Goal: Task Accomplishment & Management: Manage account settings

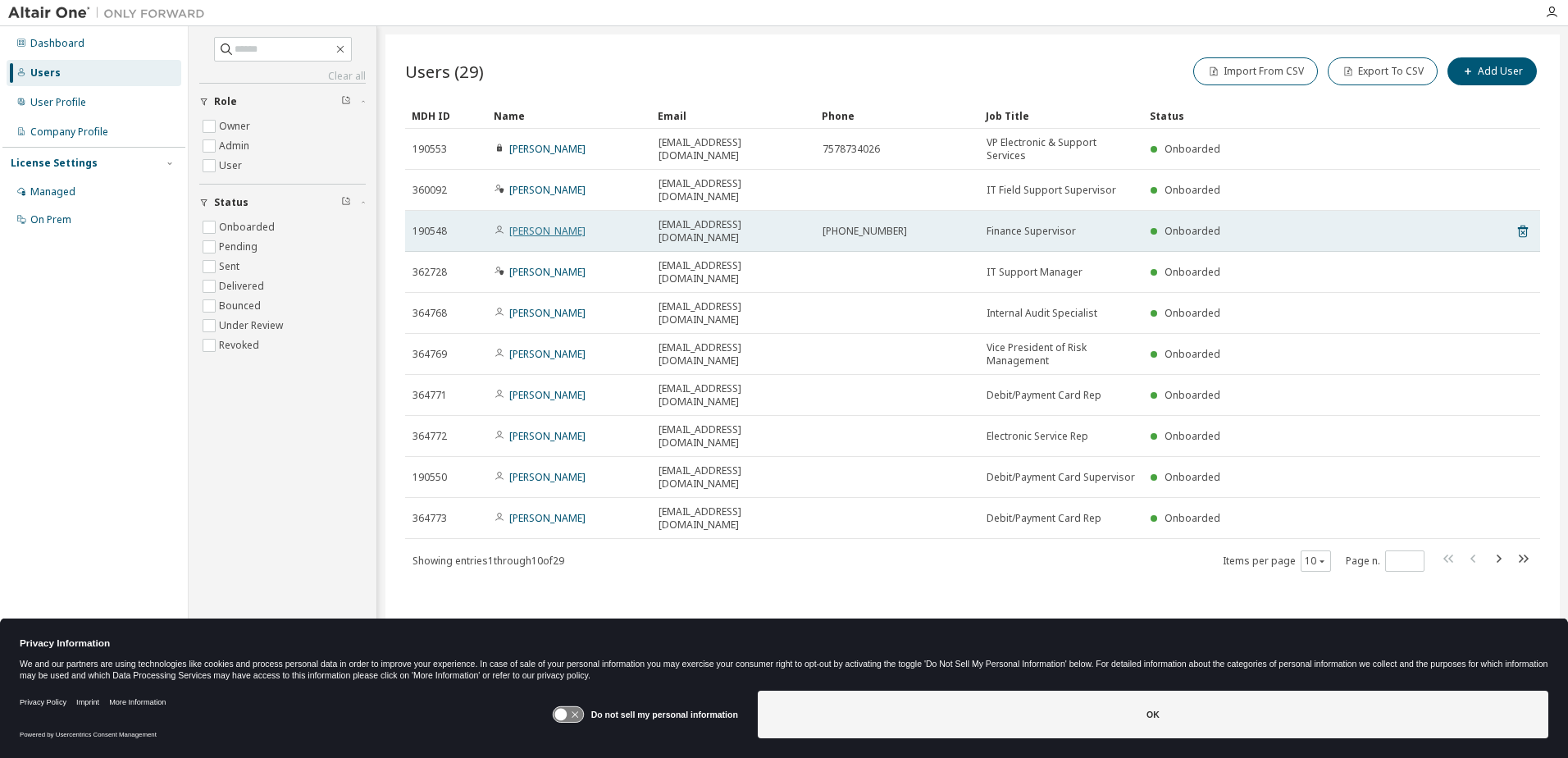
click at [555, 224] on link "April Stone" at bounding box center [548, 230] width 76 height 14
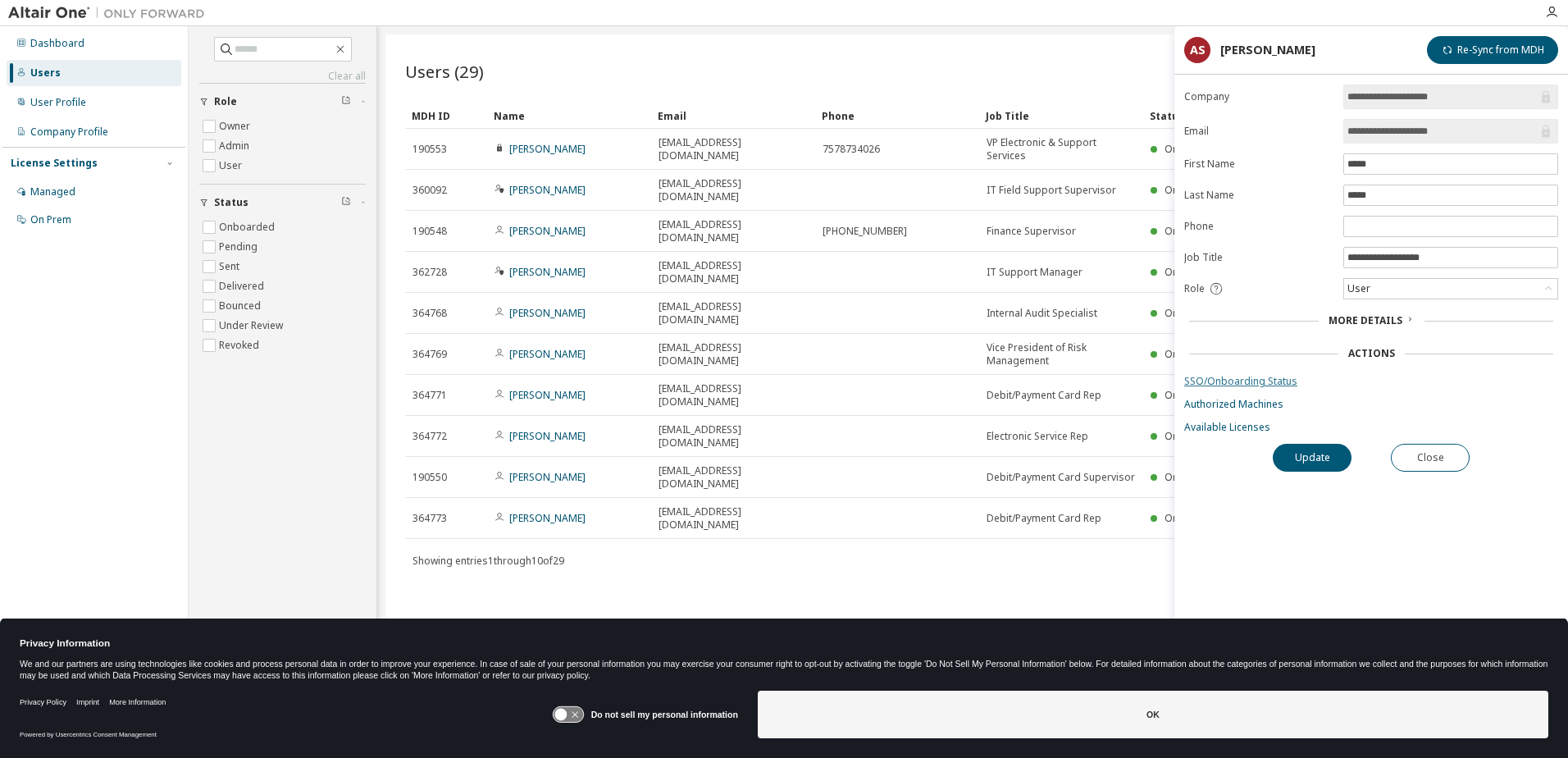
click at [1243, 383] on link "SSO/Onboarding Status" at bounding box center [1372, 381] width 374 height 13
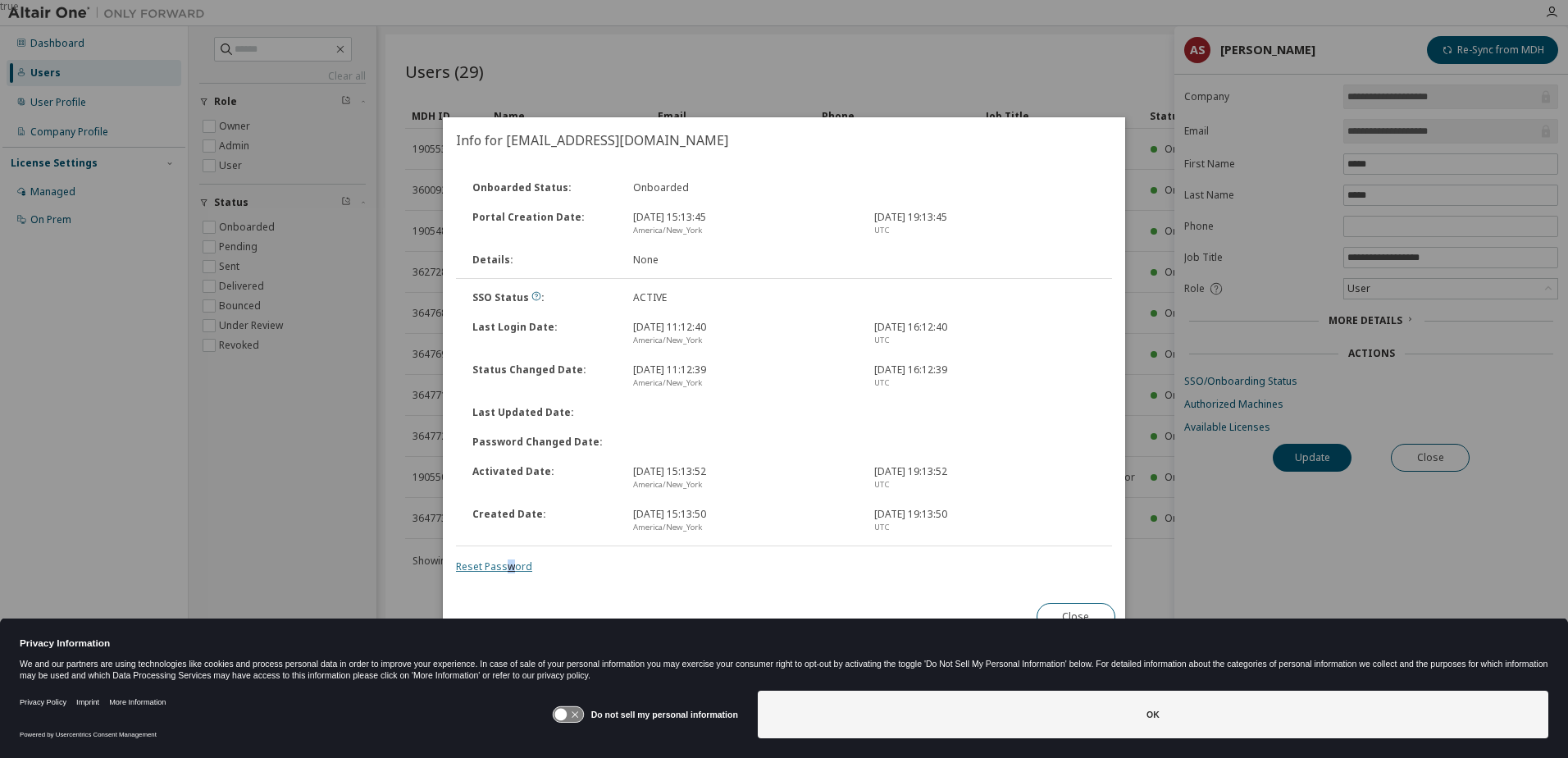
click at [513, 567] on link "Reset Password" at bounding box center [495, 566] width 76 height 14
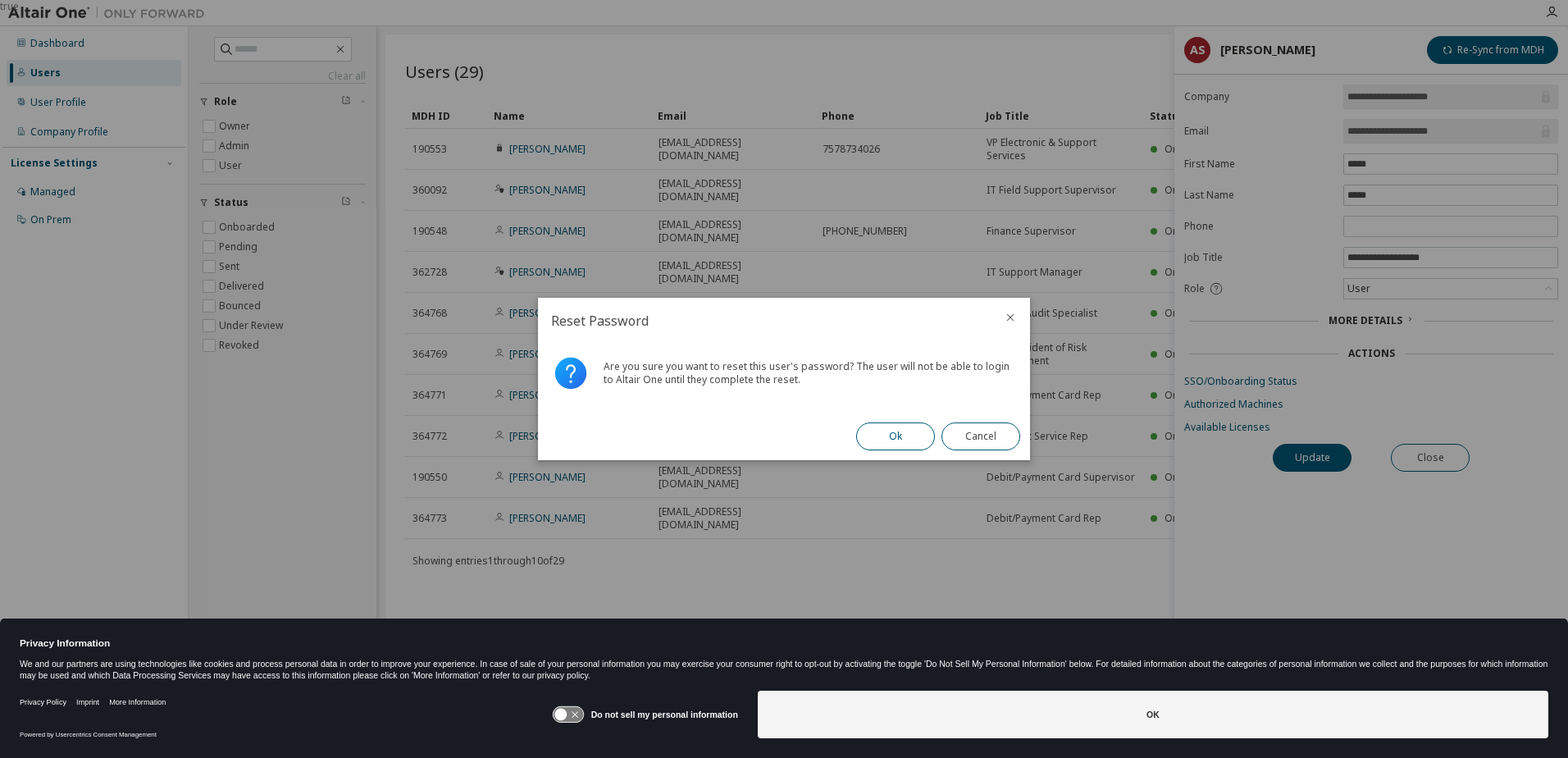
click at [882, 437] on button "Ok" at bounding box center [895, 436] width 79 height 28
click at [991, 435] on button "Close" at bounding box center [981, 436] width 79 height 28
